Goal: Obtain resource: Download file/media

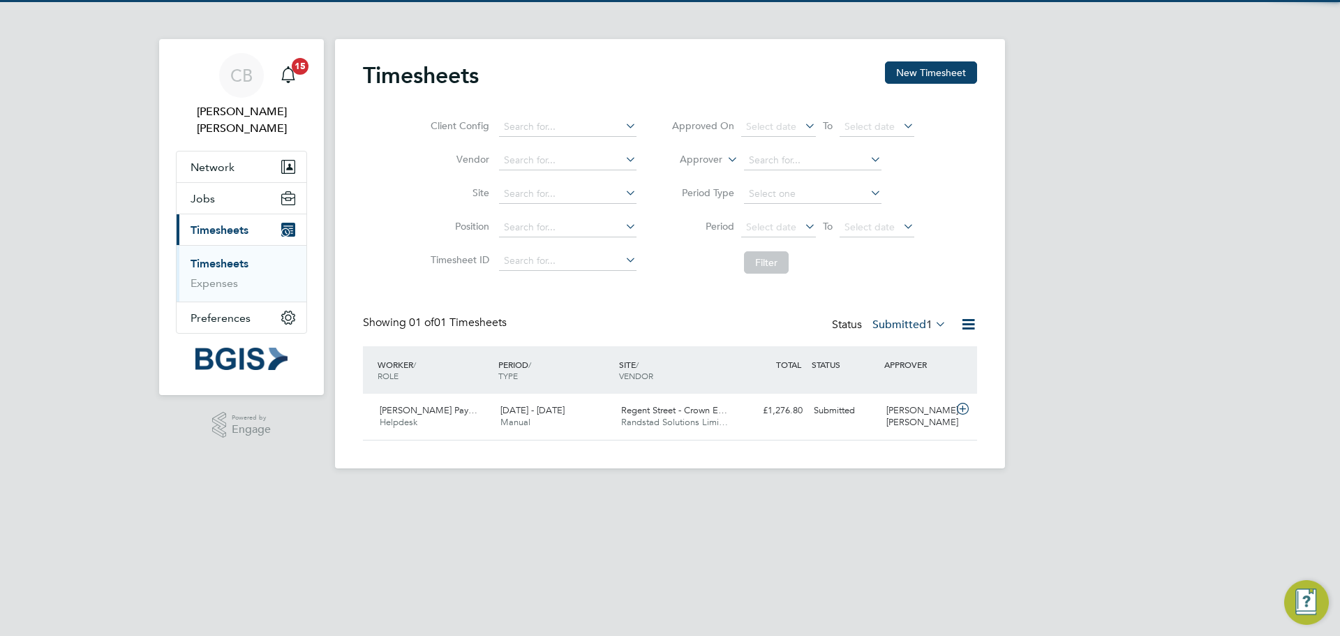
scroll to position [36, 121]
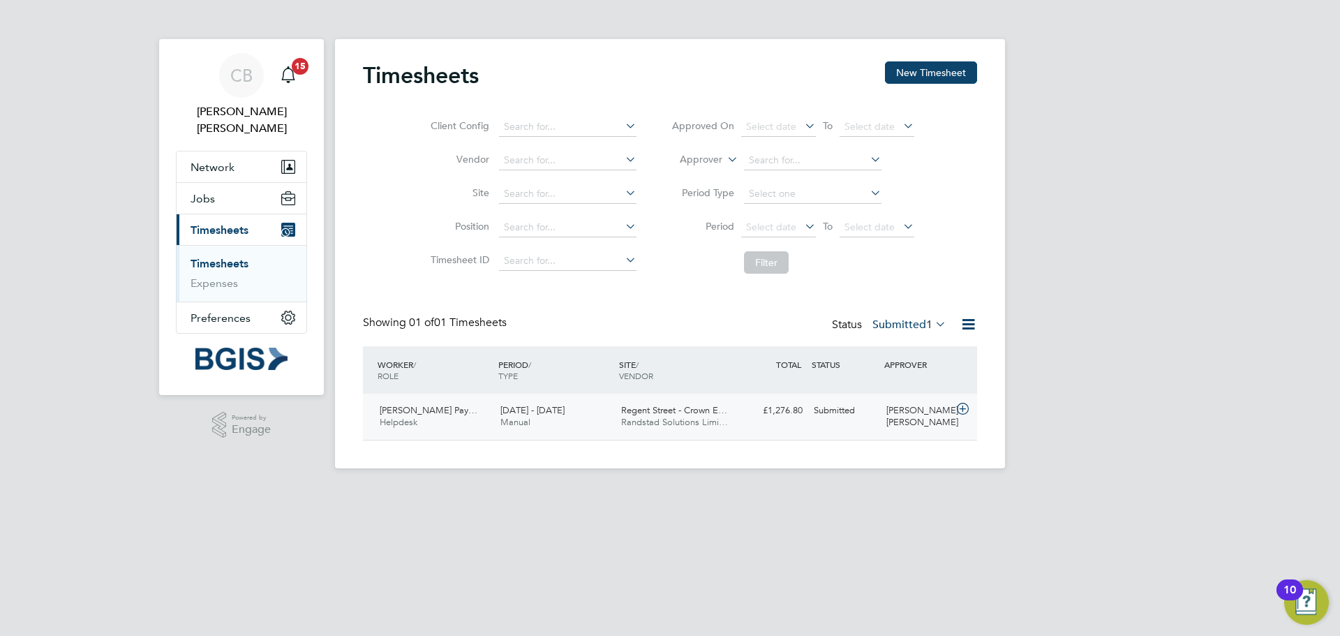
click at [841, 403] on div "Submitted" at bounding box center [844, 410] width 73 height 23
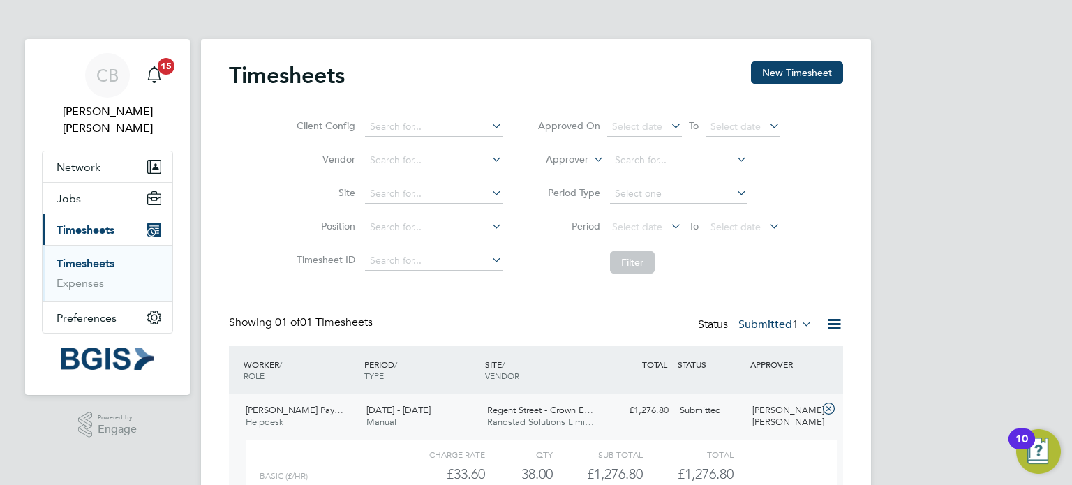
scroll to position [0, 0]
click at [793, 307] on div "Timesheets New Timesheet Client Config Vendor Site Position Timesheet ID Approv…" at bounding box center [536, 315] width 614 height 508
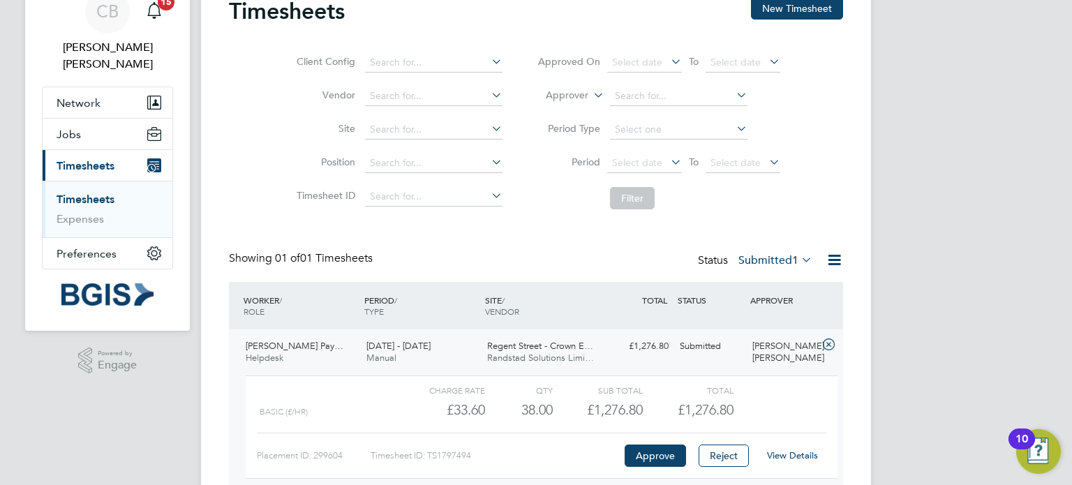
scroll to position [133, 0]
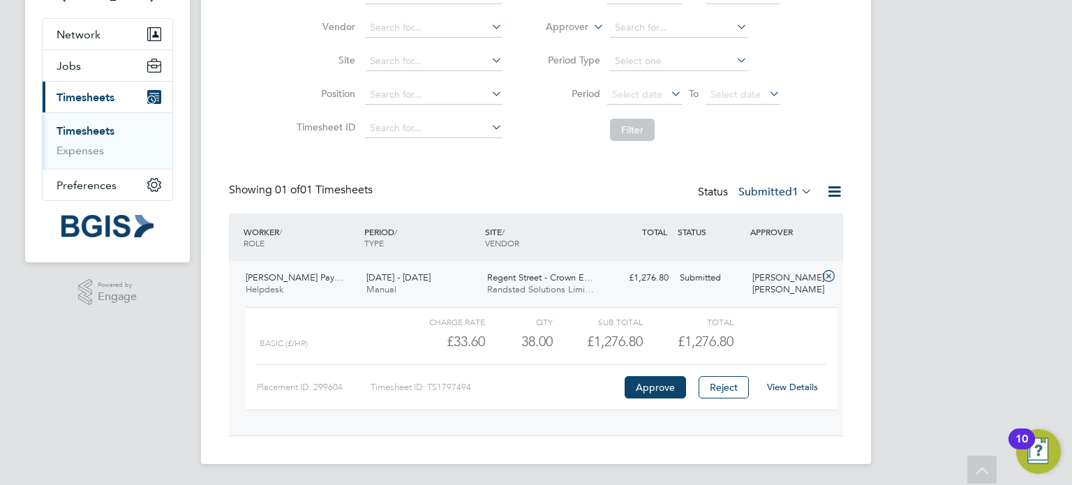
click at [445, 330] on div "£33.60" at bounding box center [440, 341] width 90 height 23
click at [796, 388] on link "View Details" at bounding box center [792, 387] width 51 height 12
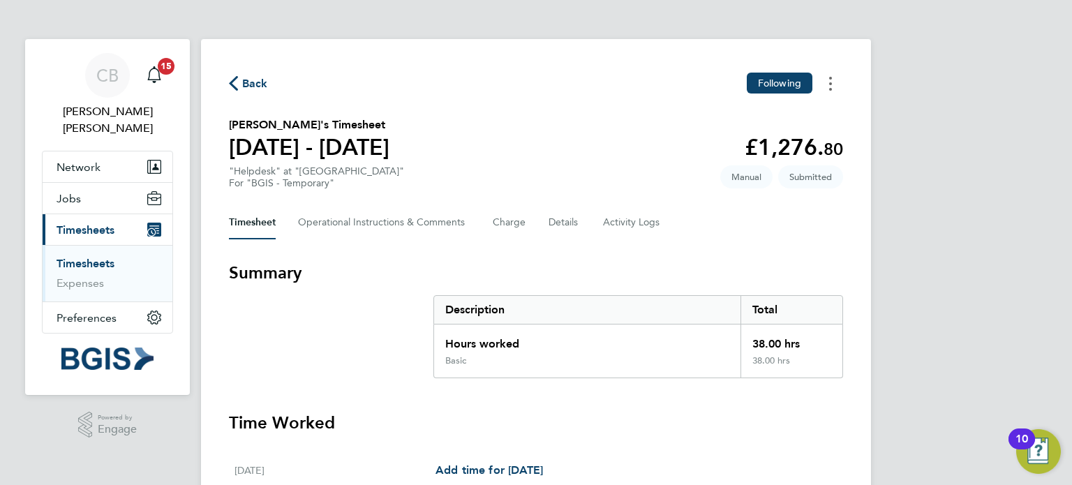
click at [824, 91] on button "Timesheets Menu" at bounding box center [830, 84] width 25 height 22
click at [757, 139] on link "Download timesheet" at bounding box center [760, 142] width 168 height 28
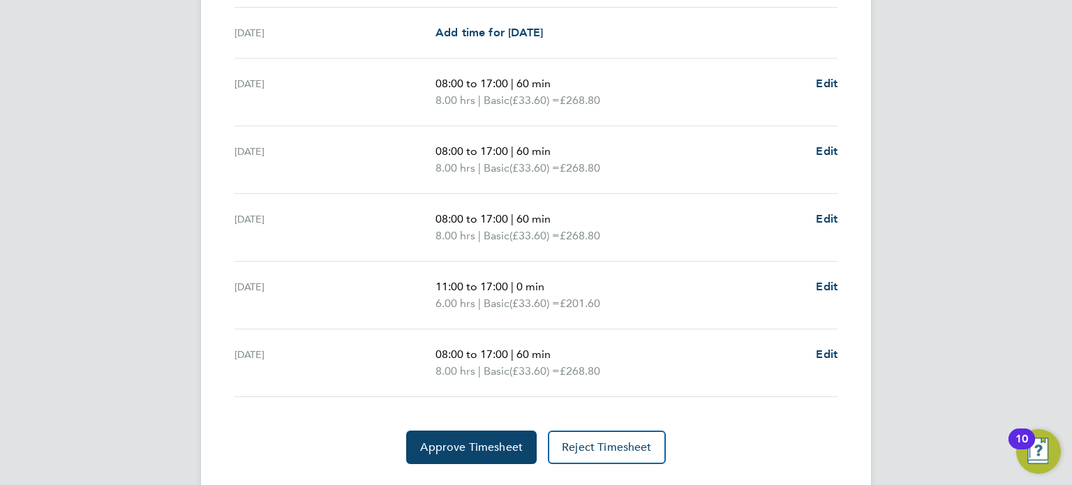
scroll to position [70, 0]
